Goal: Task Accomplishment & Management: Manage account settings

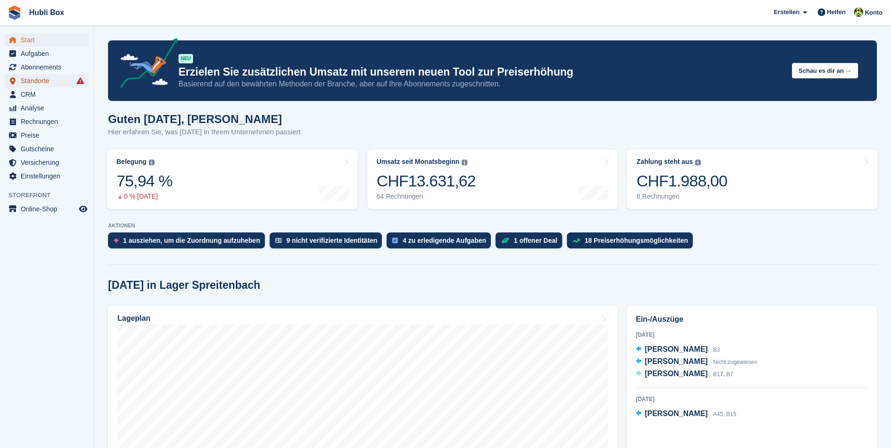
click at [54, 84] on span "Standorte" at bounding box center [49, 80] width 56 height 13
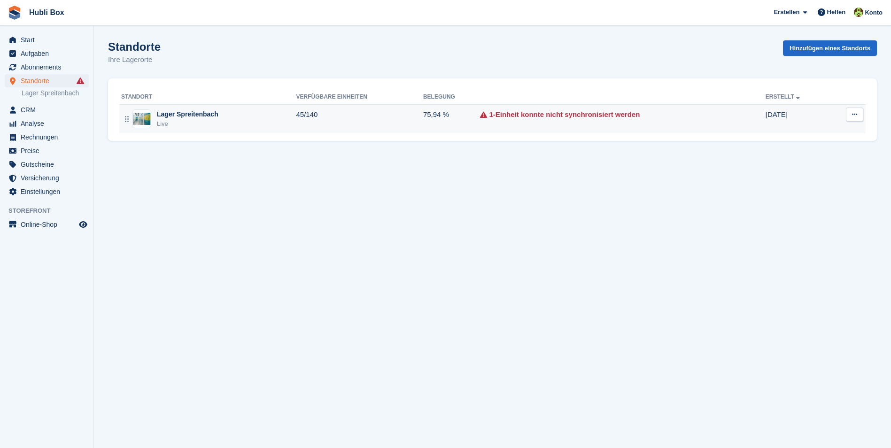
click at [205, 124] on div "Live" at bounding box center [188, 123] width 62 height 9
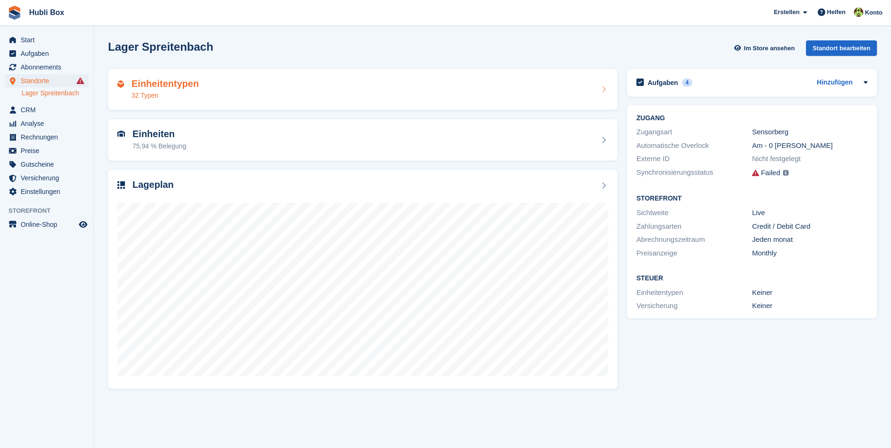
click at [224, 93] on div "Einheitentypen 32 Typen" at bounding box center [362, 89] width 491 height 23
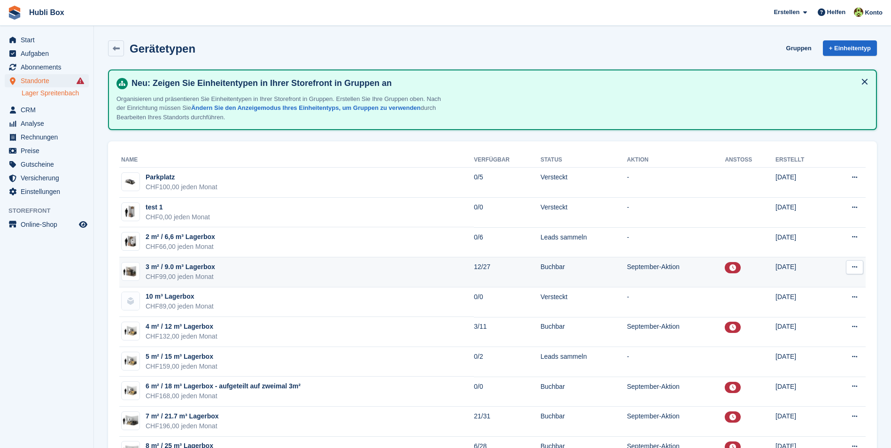
click at [250, 275] on td "3 m² / 9.0 m³ Lagerbox CHF99,00 jeden Monat" at bounding box center [296, 272] width 355 height 30
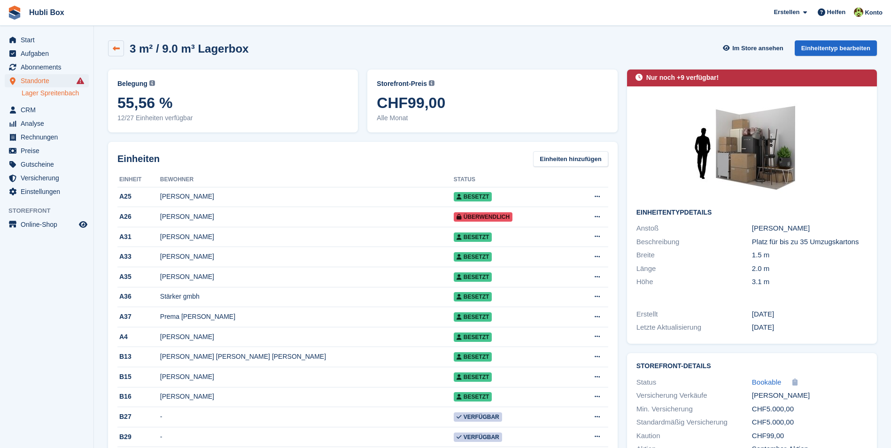
click at [123, 44] on link at bounding box center [116, 48] width 16 height 16
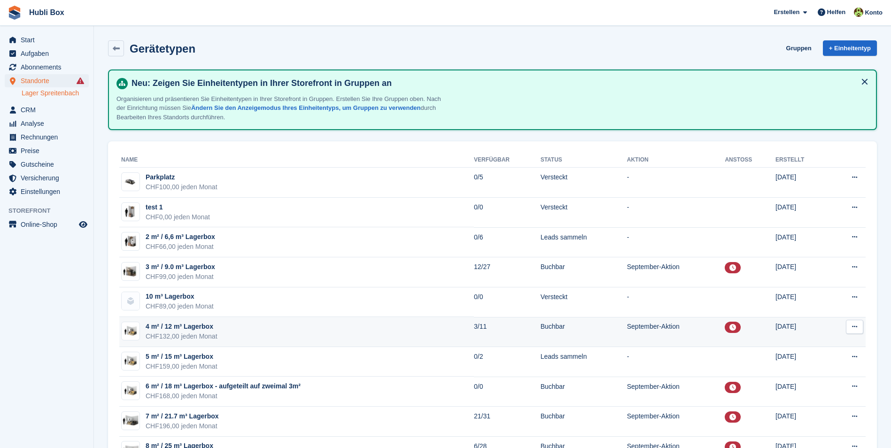
click at [218, 334] on td "4 m² / 12 m³ Lagerbox CHF132,00 jeden Monat" at bounding box center [296, 332] width 355 height 30
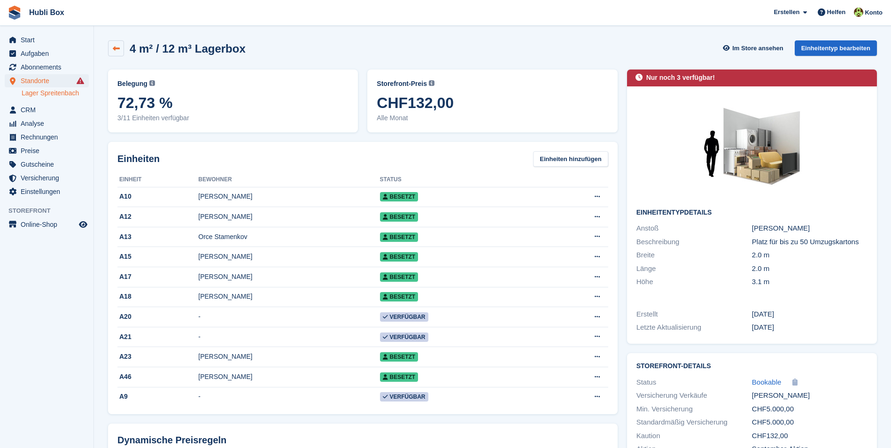
click at [114, 54] on link at bounding box center [116, 48] width 16 height 16
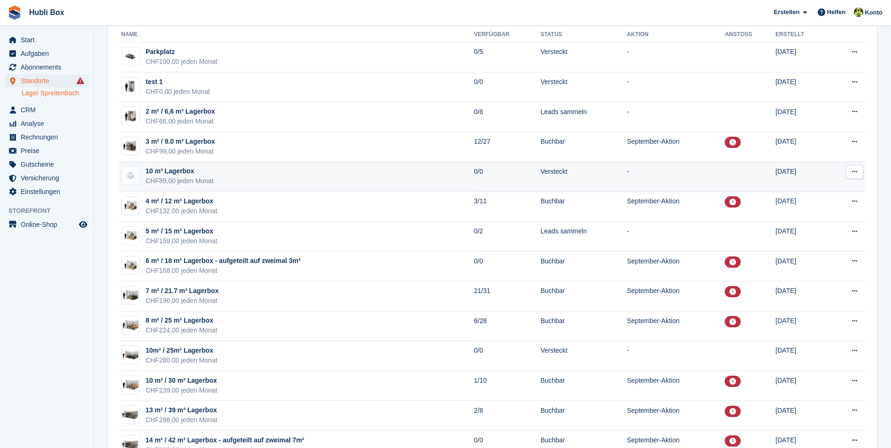
scroll to position [141, 0]
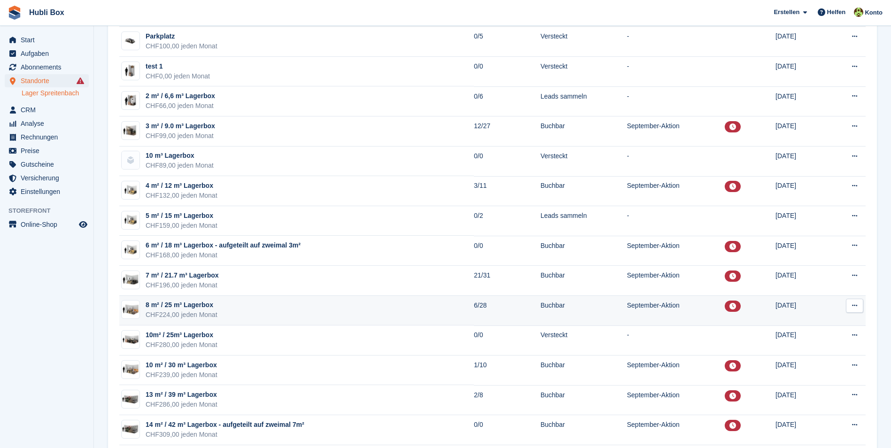
click at [258, 306] on td "8 m² / 25 m³ Lagerbox CHF224,00 jeden Monat" at bounding box center [296, 311] width 355 height 30
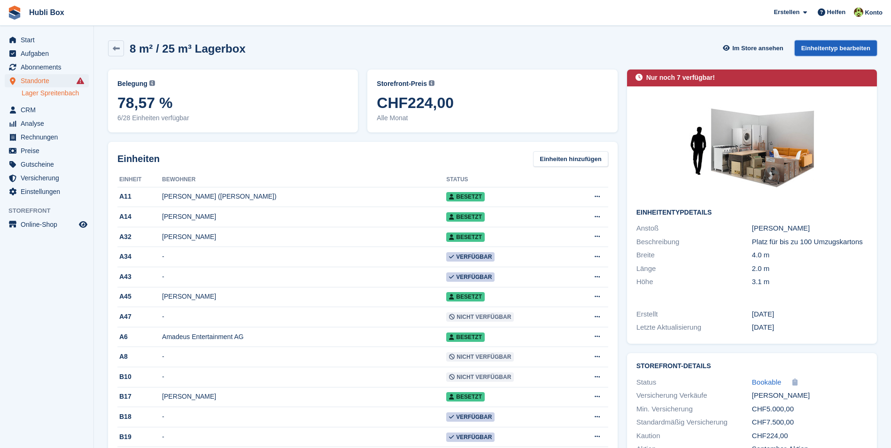
click at [822, 47] on link "Einheitentyp bearbeiten" at bounding box center [836, 47] width 82 height 15
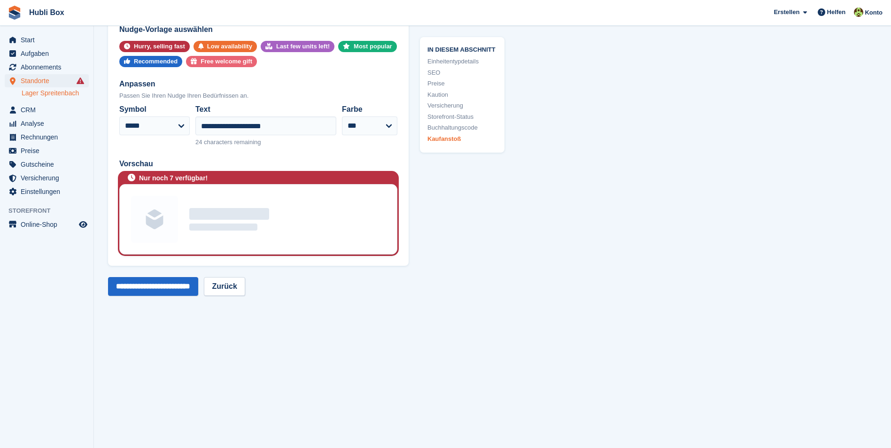
scroll to position [1926, 0]
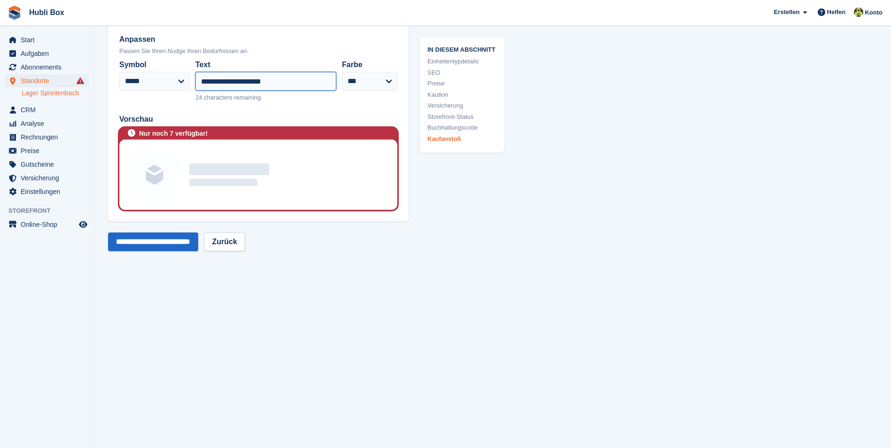
click at [237, 82] on input "**********" at bounding box center [265, 81] width 141 height 19
type input "**********"
click at [176, 242] on input "**********" at bounding box center [153, 241] width 90 height 19
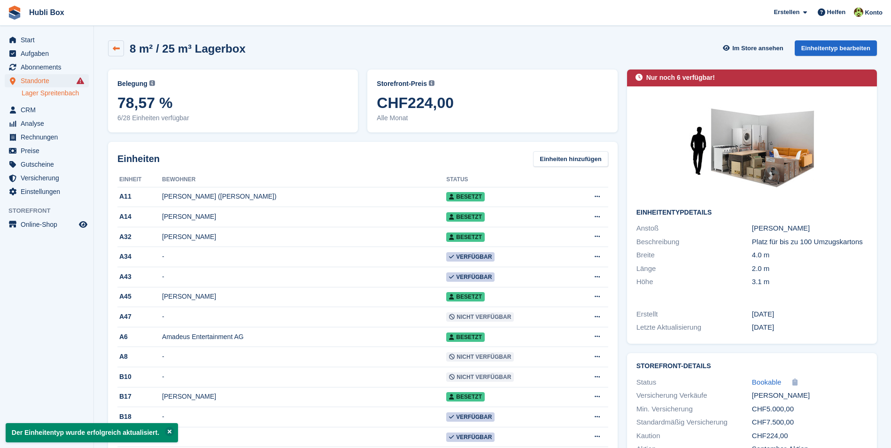
click at [121, 49] on link at bounding box center [116, 48] width 16 height 16
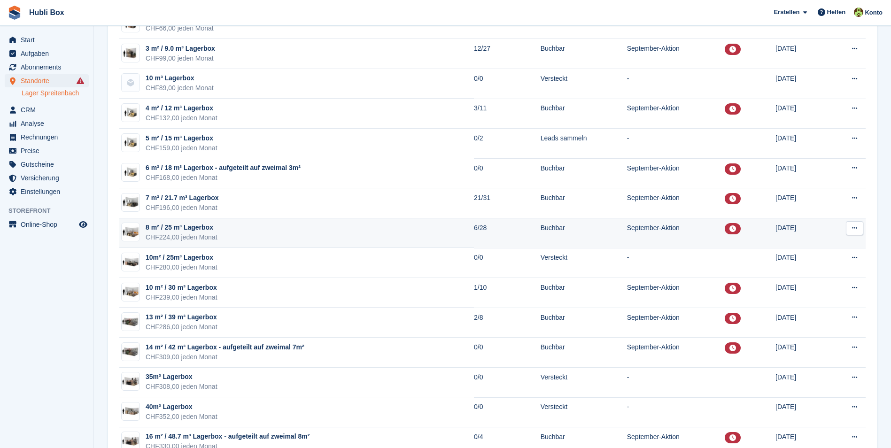
scroll to position [235, 0]
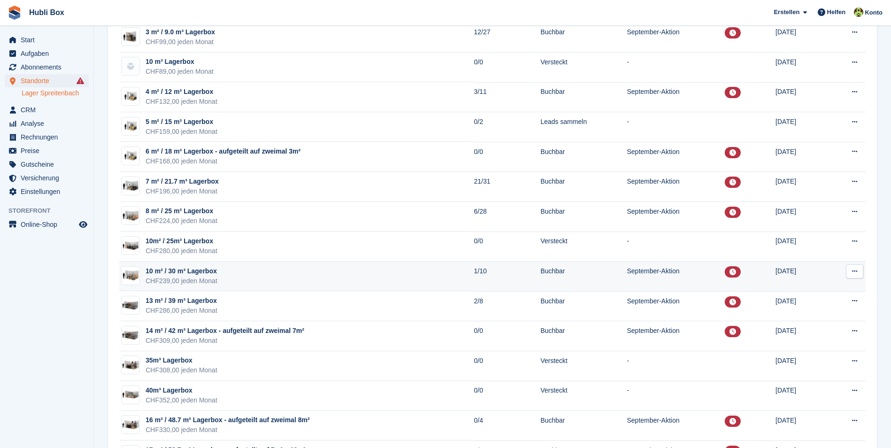
click at [236, 277] on td "10 m² / 30 m³ Lagerbox CHF239,00 jeden Monat" at bounding box center [296, 277] width 355 height 30
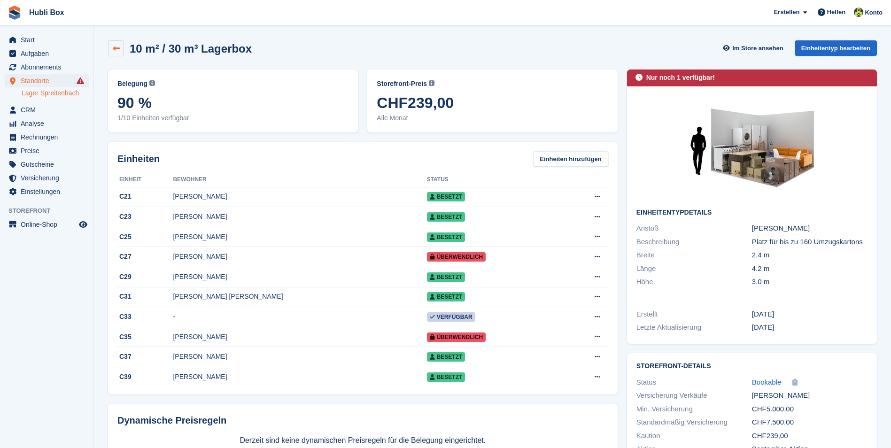
click at [111, 53] on link at bounding box center [116, 48] width 16 height 16
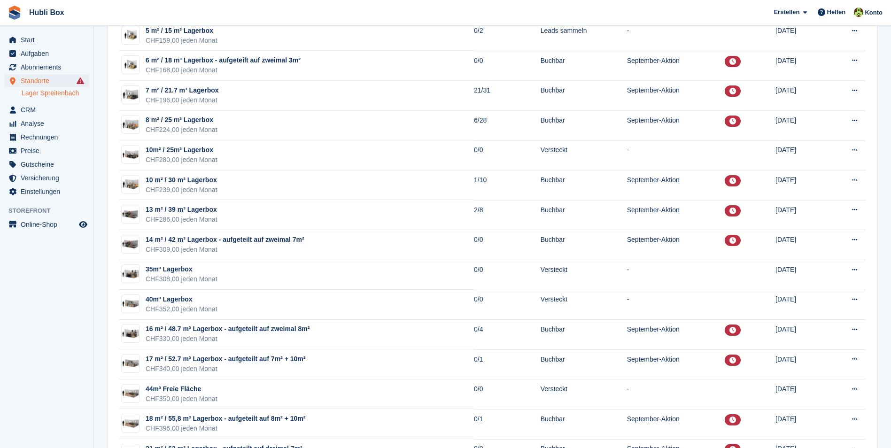
scroll to position [329, 0]
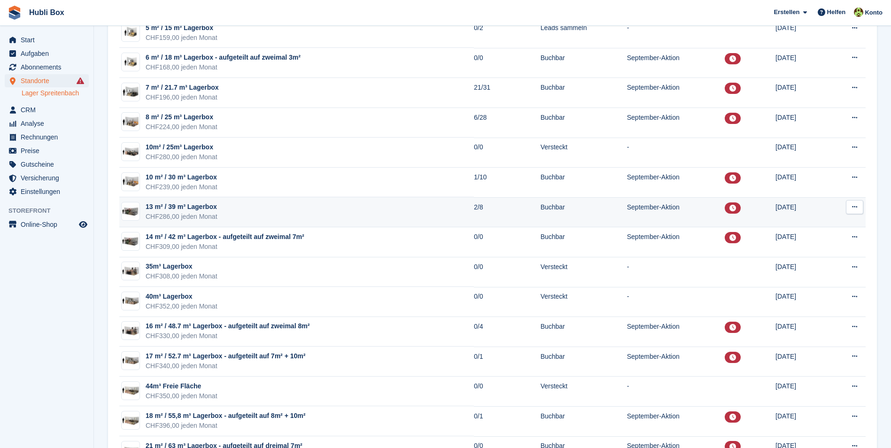
click at [244, 216] on td "13 m² / 39 m³ Lagerbox CHF286,00 jeden Monat" at bounding box center [296, 212] width 355 height 30
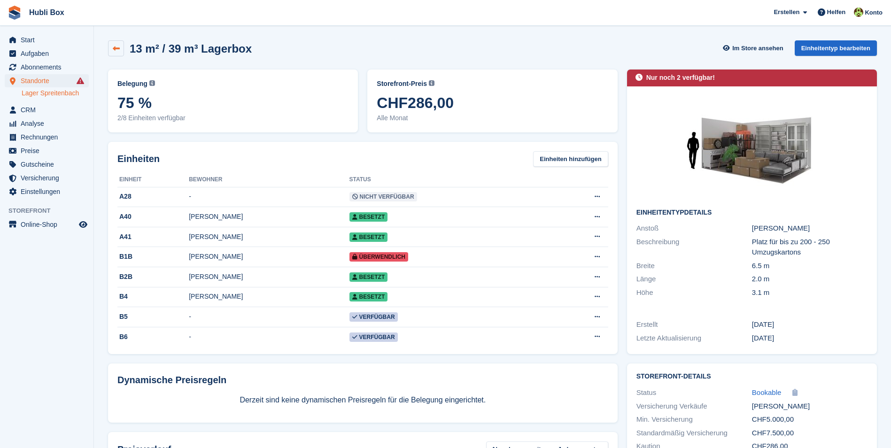
click at [113, 49] on icon at bounding box center [116, 48] width 7 height 7
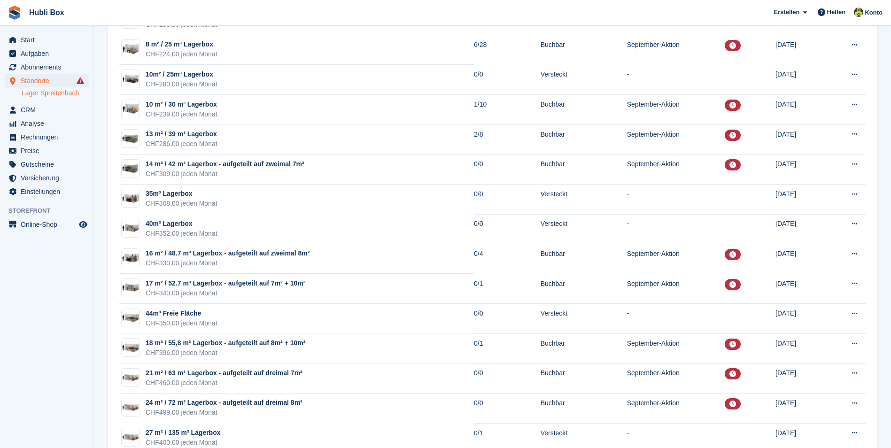
scroll to position [423, 0]
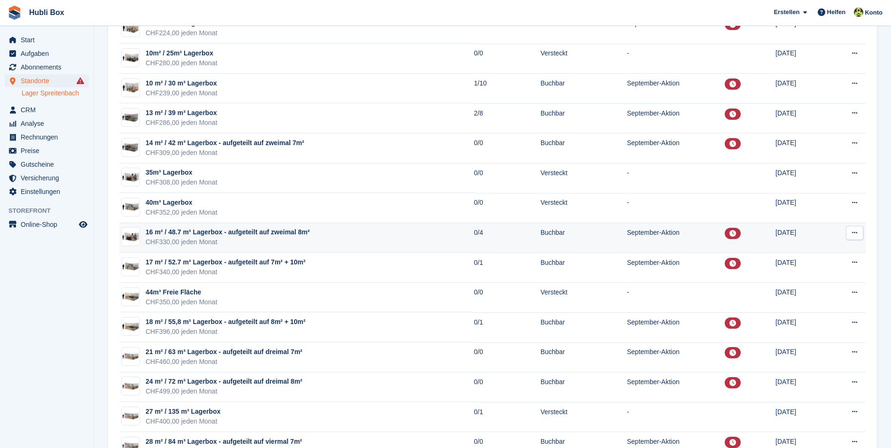
click at [209, 238] on div "CHF330,00 jeden Monat" at bounding box center [228, 242] width 164 height 10
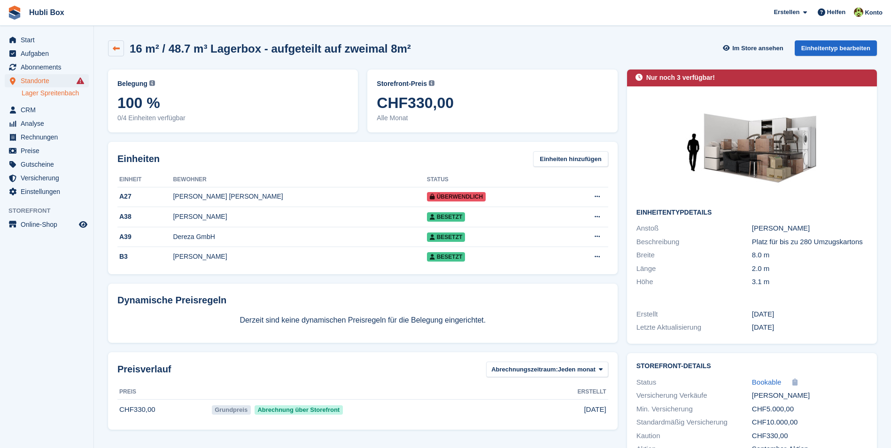
click at [110, 49] on link at bounding box center [116, 48] width 16 height 16
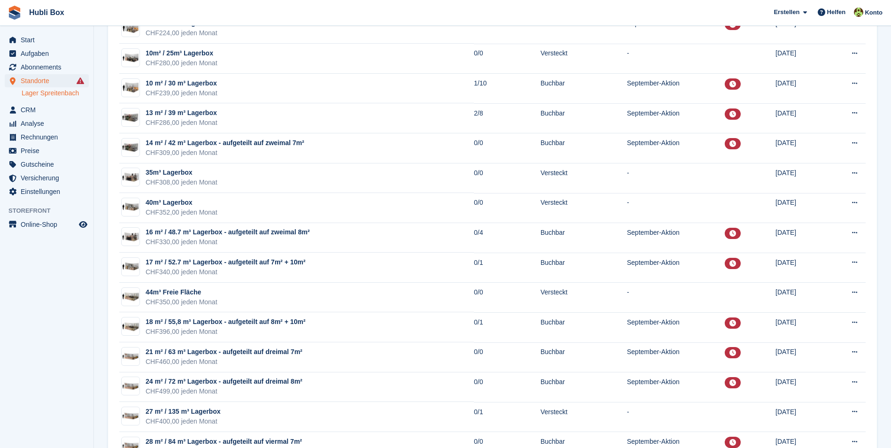
scroll to position [470, 0]
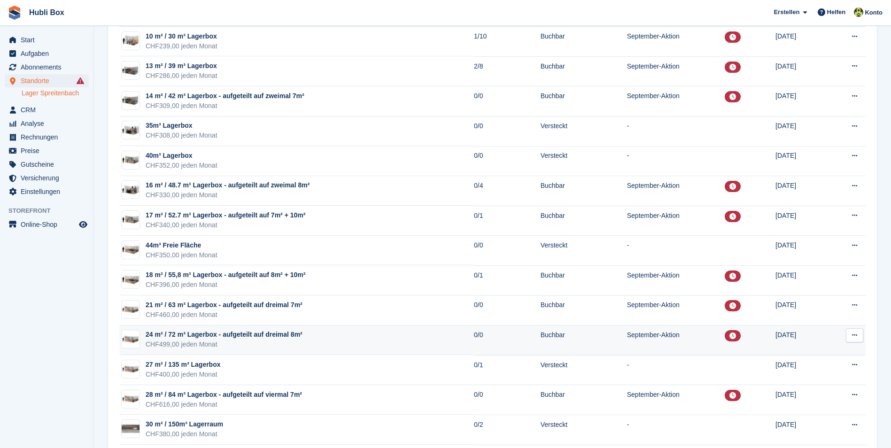
click at [226, 346] on div "CHF499,00 jeden Monat" at bounding box center [224, 345] width 157 height 10
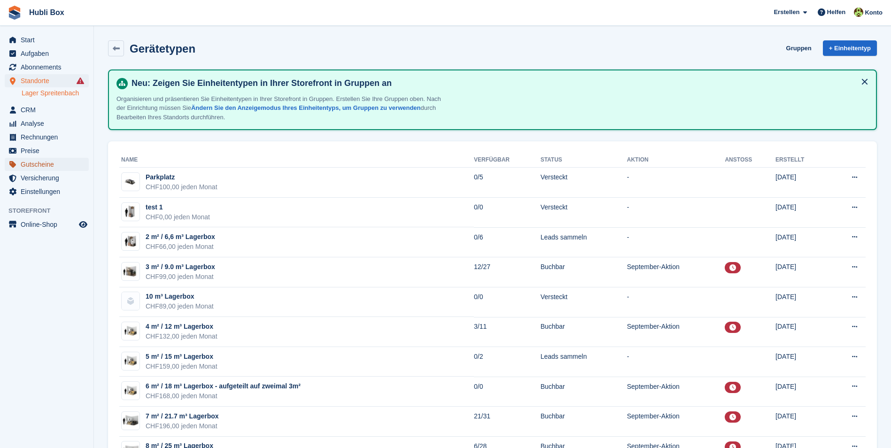
click at [62, 159] on span "Gutscheine" at bounding box center [49, 164] width 56 height 13
